Goal: Task Accomplishment & Management: Use online tool/utility

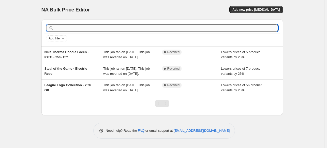
click at [93, 27] on input "text" at bounding box center [166, 27] width 223 height 7
click at [269, 8] on button "Add new price [MEDICAL_DATA]" at bounding box center [255, 9] width 53 height 7
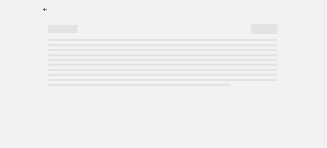
select select "percentage"
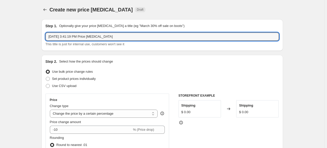
drag, startPoint x: 126, startPoint y: 36, endPoint x: 44, endPoint y: 34, distance: 82.6
click at [44, 34] on div "Step 1. Optionally give your price change job a title (eg "March 30% off sale o…" at bounding box center [161, 35] width 241 height 32
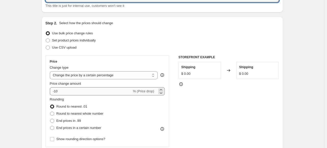
scroll to position [51, 0]
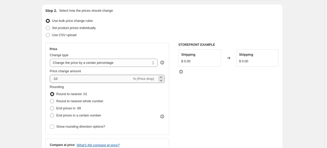
type input "25% Off Select Nike Products"
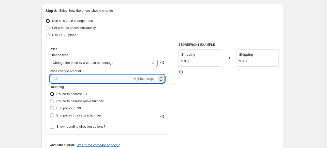
click at [68, 78] on input "-10" at bounding box center [91, 79] width 82 height 8
drag, startPoint x: 61, startPoint y: 79, endPoint x: 55, endPoint y: 79, distance: 6.1
click at [55, 79] on input "-10" at bounding box center [91, 79] width 82 height 8
type input "-25"
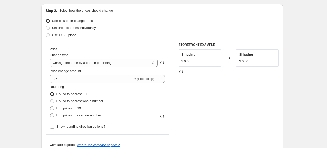
click at [244, 96] on div "STOREFRONT EXAMPLE Shipping $ 0.00 Changed to Shipping $ 0.00" at bounding box center [228, 105] width 100 height 124
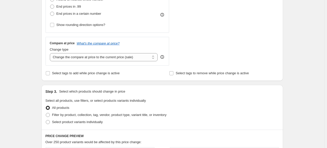
scroll to position [178, 0]
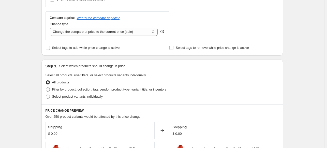
click at [69, 90] on span "Filter by product, collection, tag, vendor, product type, variant title, or inv…" at bounding box center [109, 89] width 114 height 4
click at [46, 88] on input "Filter by product, collection, tag, vendor, product type, variant title, or inv…" at bounding box center [46, 87] width 0 height 0
radio input "true"
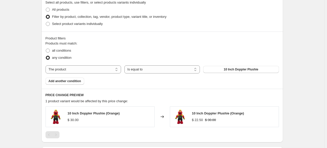
scroll to position [279, 0]
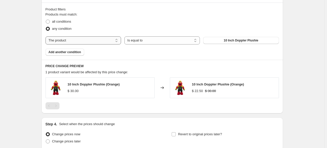
click at [100, 40] on select "The product The product's collection The product's tag The product's vendor The…" at bounding box center [82, 40] width 75 height 8
select select "collection"
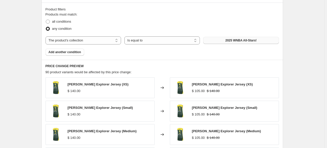
click at [241, 40] on span "2025 WNBA All-Stars!" at bounding box center [240, 40] width 31 height 4
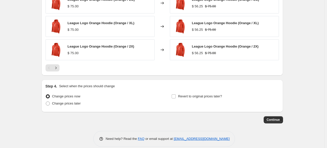
scroll to position [417, 0]
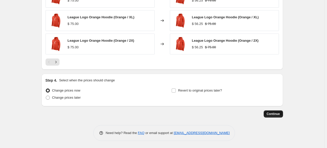
click at [276, 115] on span "Continue" at bounding box center [273, 114] width 13 height 4
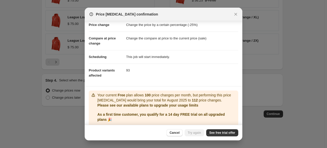
scroll to position [29, 0]
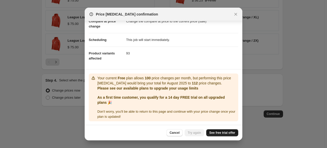
click at [222, 134] on span "See free trial offer" at bounding box center [222, 133] width 26 height 4
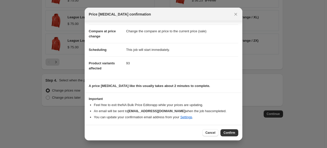
scroll to position [19, 0]
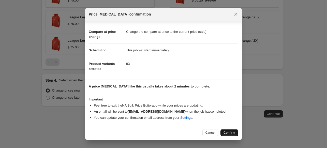
click at [229, 133] on span "Confirm" at bounding box center [229, 133] width 12 height 4
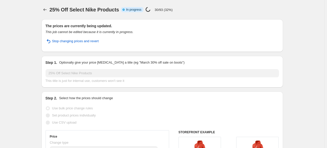
select select "percentage"
select select "collection"
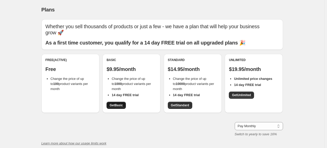
click at [121, 105] on span "Get Basic" at bounding box center [116, 105] width 13 height 4
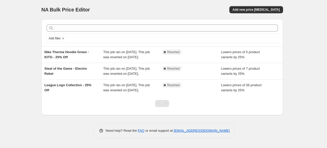
scroll to position [13, 0]
